Goal: Information Seeking & Learning: Learn about a topic

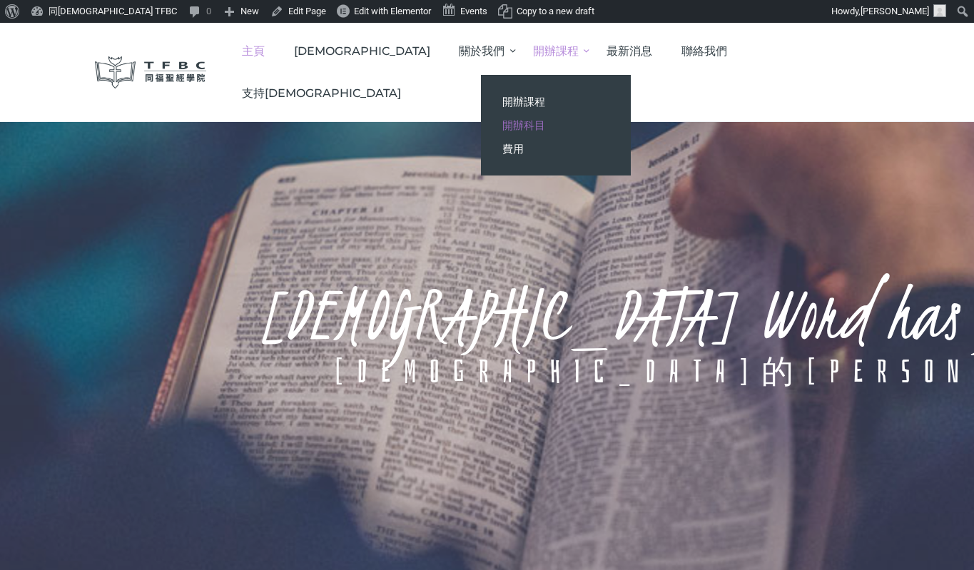
click at [591, 124] on link "開辦科目" at bounding box center [556, 125] width 150 height 24
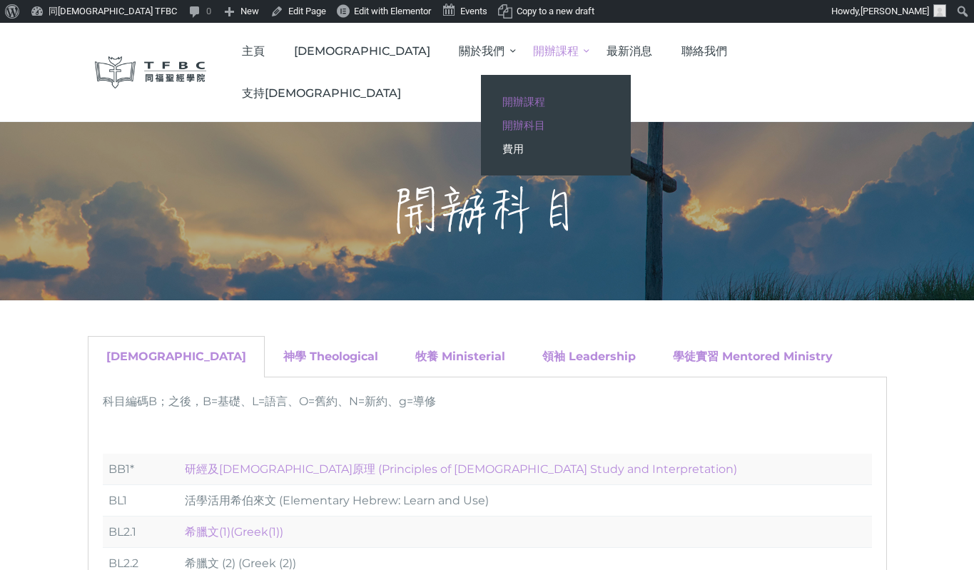
click at [545, 104] on span "開辦課程" at bounding box center [523, 102] width 43 height 14
